Goal: Find specific page/section: Find specific page/section

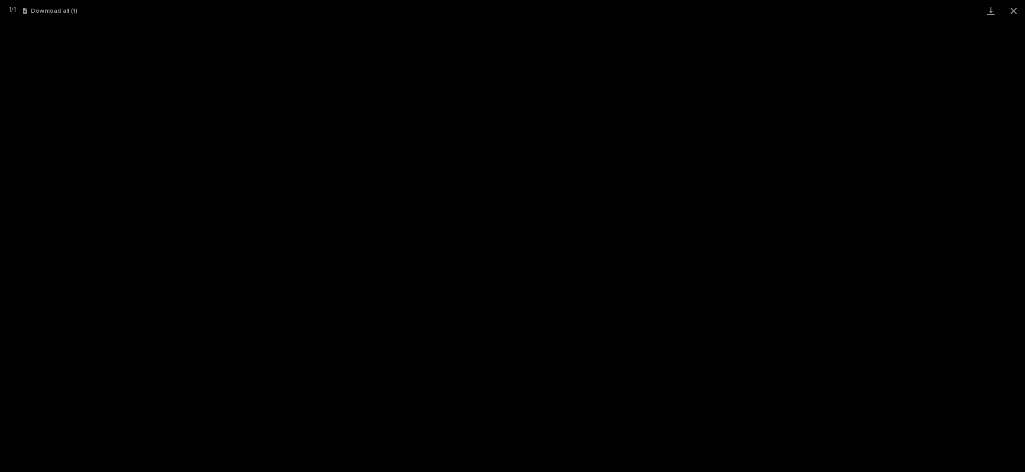
scroll to position [22, 0]
click at [1018, 11] on button "Close gallery" at bounding box center [1013, 10] width 23 height 21
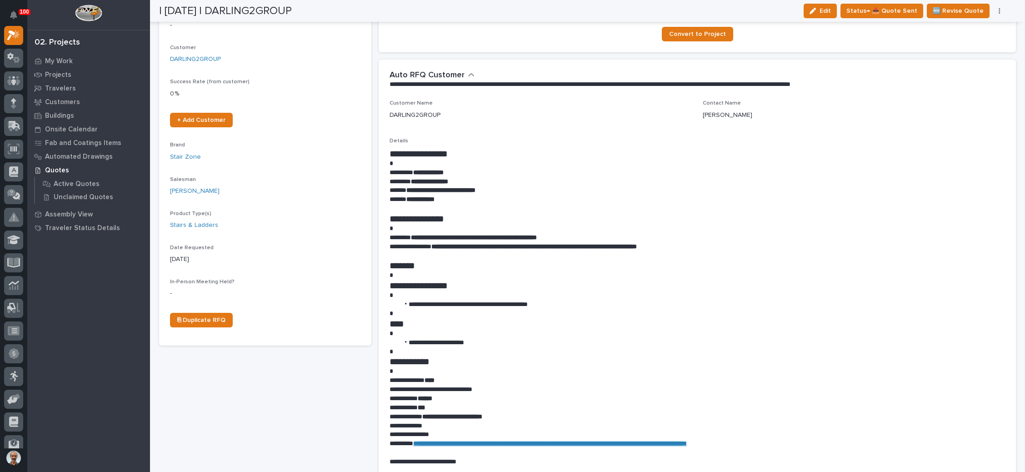
scroll to position [0, 0]
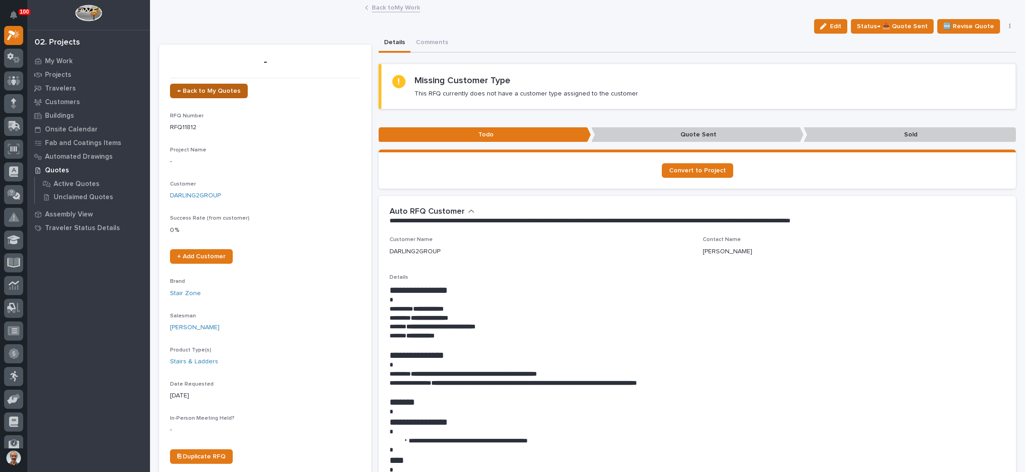
click at [199, 88] on span "← Back to My Quotes" at bounding box center [208, 91] width 63 height 6
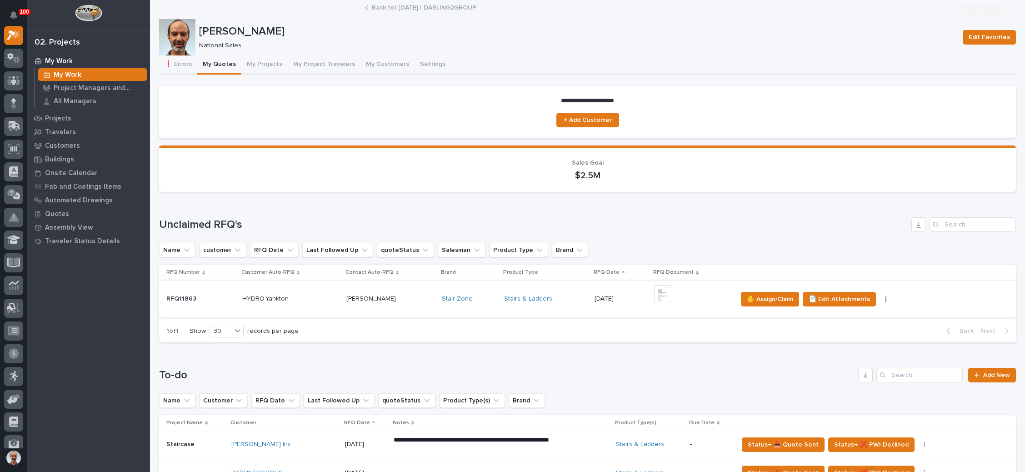
scroll to position [273, 0]
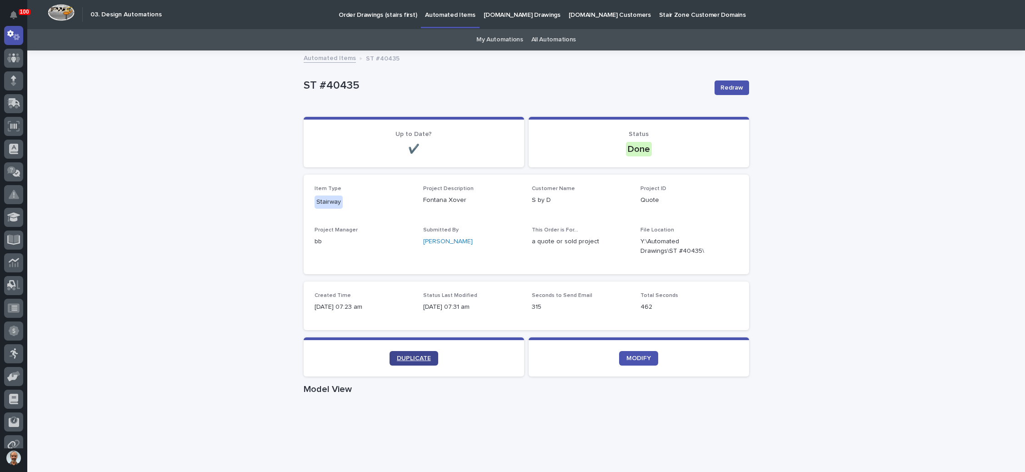
click at [414, 355] on span "DUPLICATE" at bounding box center [414, 358] width 34 height 6
click at [390, 15] on p "Order Drawings (stairs first)" at bounding box center [377, 9] width 78 height 19
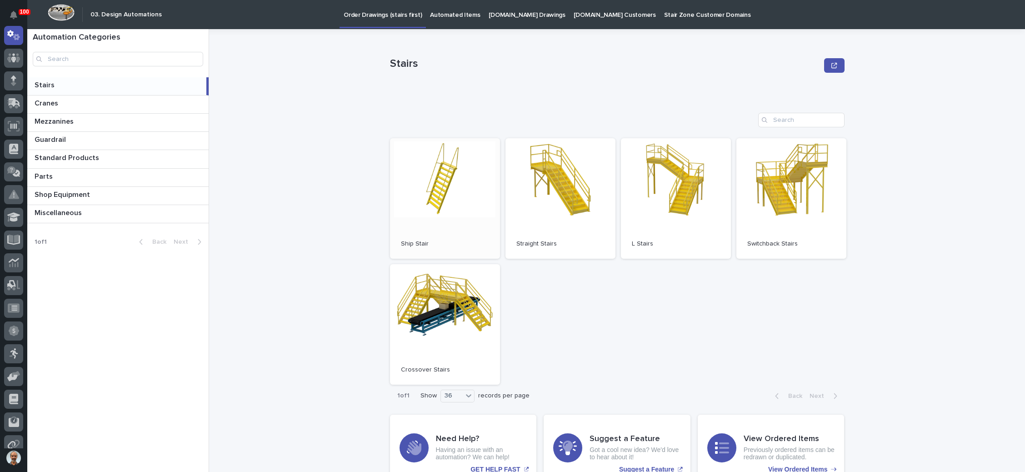
scroll to position [41, 0]
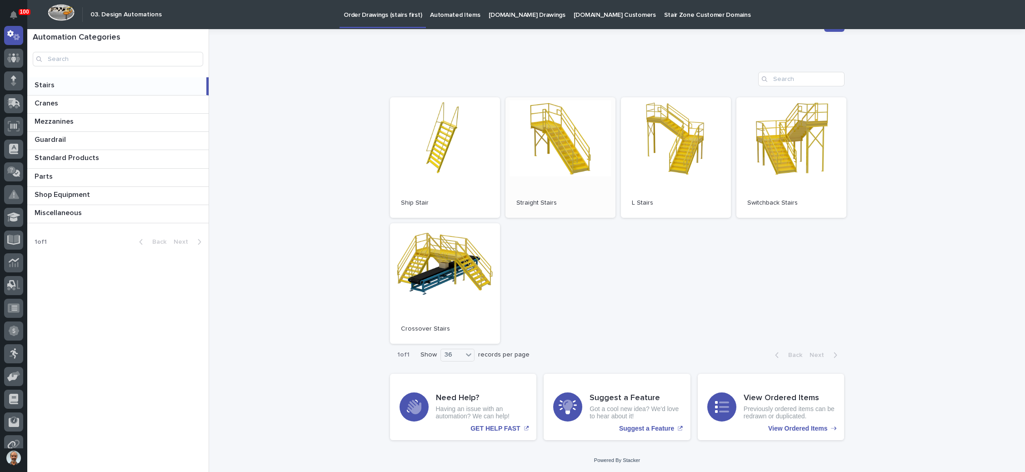
click at [533, 167] on link "Open" at bounding box center [560, 157] width 110 height 120
